Goal: Check status: Check status

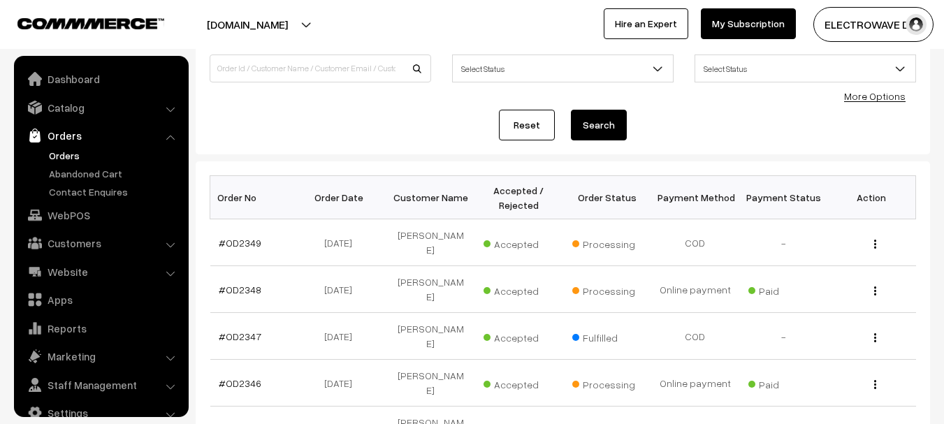
scroll to position [22, 0]
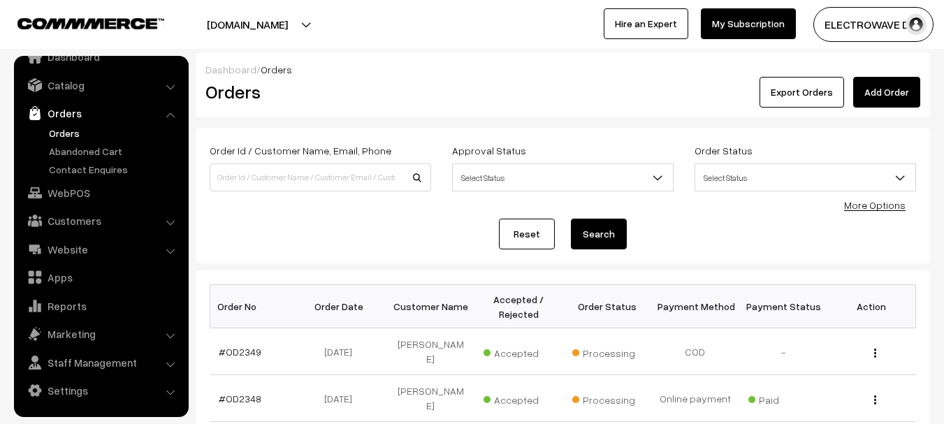
click at [57, 130] on link "Orders" at bounding box center [114, 133] width 138 height 15
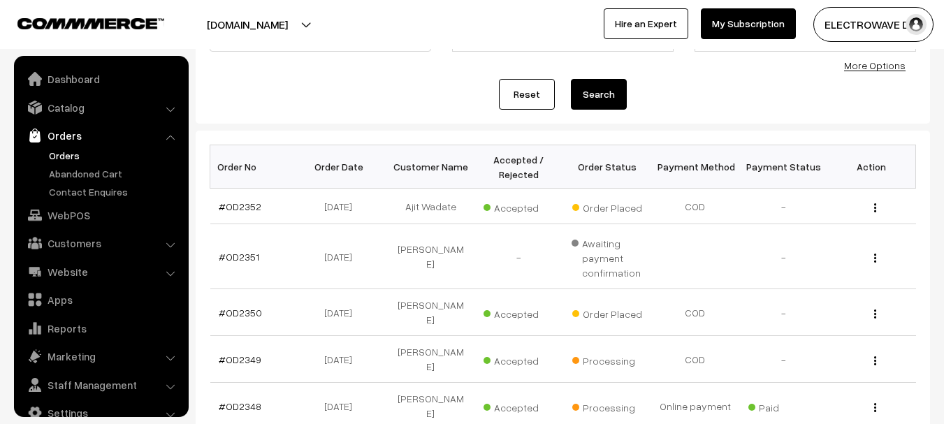
scroll to position [22, 0]
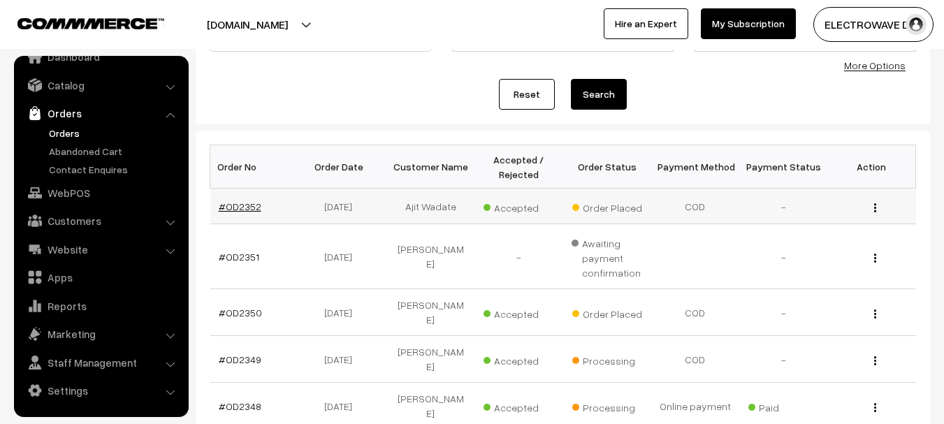
click at [254, 205] on link "#OD2352" at bounding box center [240, 206] width 43 height 12
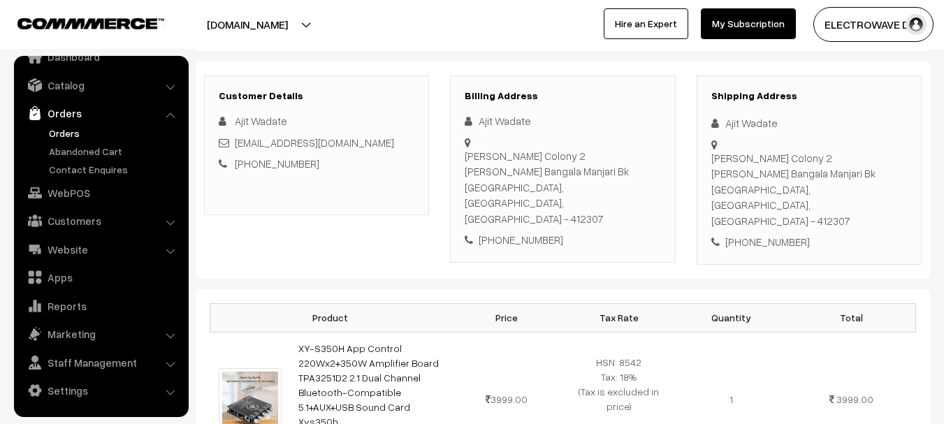
scroll to position [140, 0]
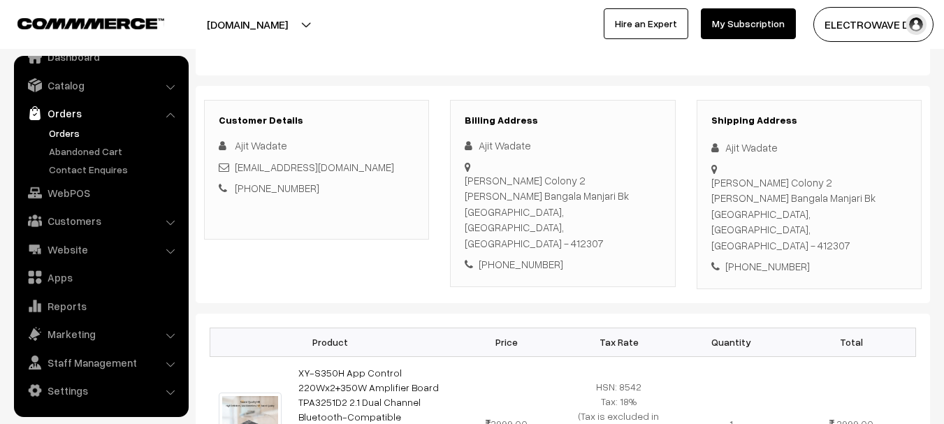
click at [60, 136] on link "Orders" at bounding box center [114, 133] width 138 height 15
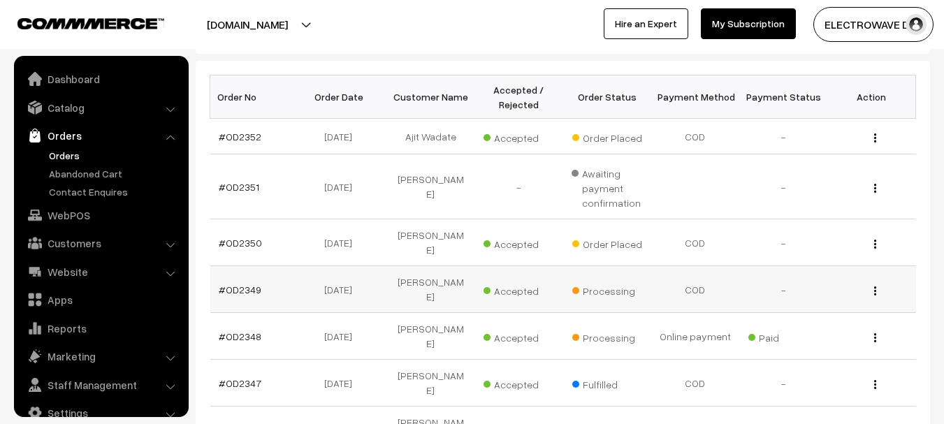
scroll to position [22, 0]
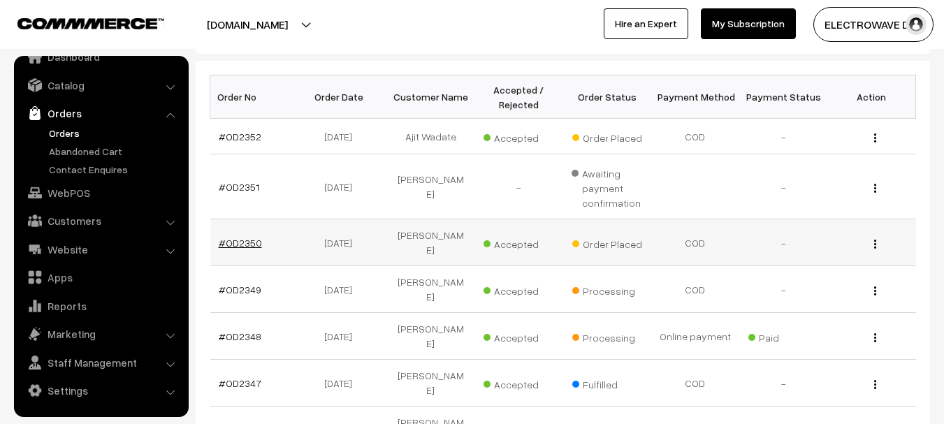
click at [242, 238] on link "#OD2350" at bounding box center [240, 243] width 43 height 12
